Goal: Navigation & Orientation: Find specific page/section

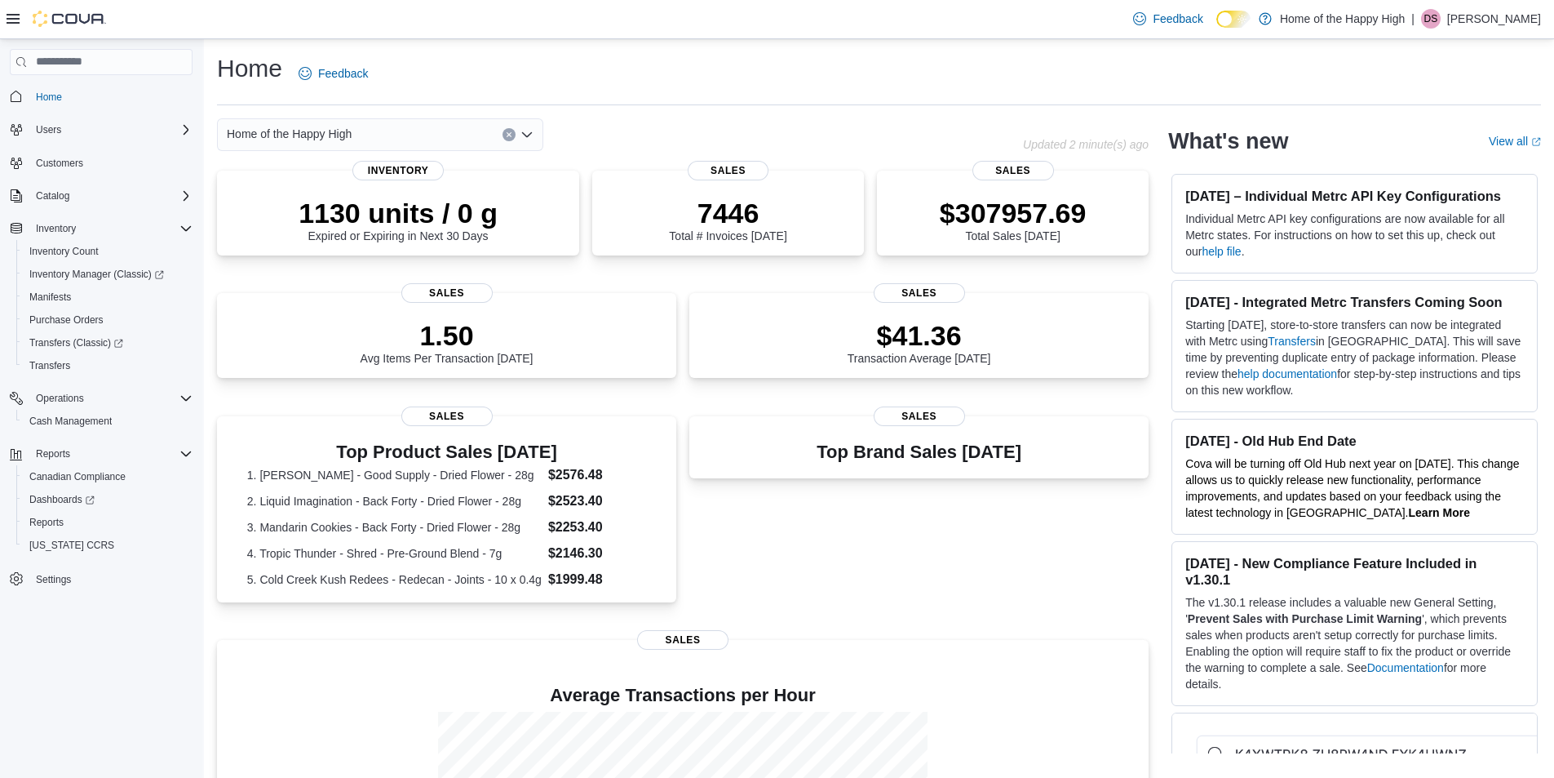
click at [1498, 29] on div "Feedback Dark Mode Home of the Happy High | DS [PERSON_NAME]" at bounding box center [1334, 18] width 414 height 33
click at [1495, 20] on p "[PERSON_NAME]" at bounding box center [1494, 19] width 94 height 20
click at [1430, 150] on button "Sign Out" at bounding box center [1460, 160] width 150 height 26
